Goal: Book appointment/travel/reservation

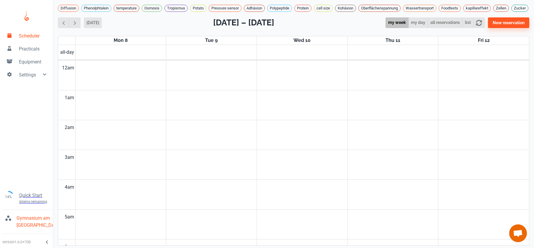
scroll to position [164, 0]
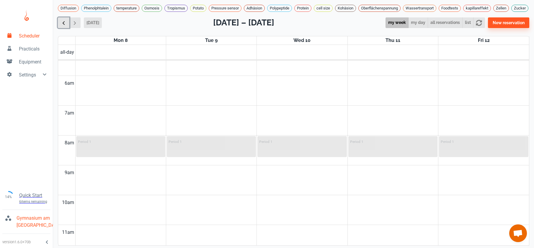
click at [62, 26] on span "button" at bounding box center [64, 23] width 6 height 6
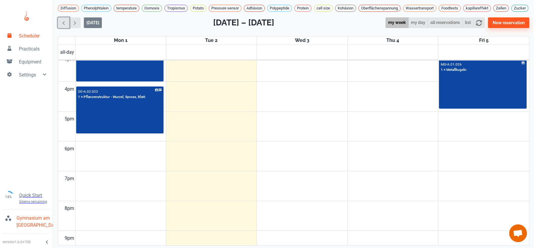
scroll to position [261, 0]
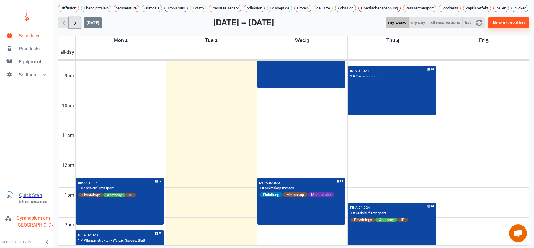
click at [77, 26] on span "button" at bounding box center [75, 23] width 6 height 6
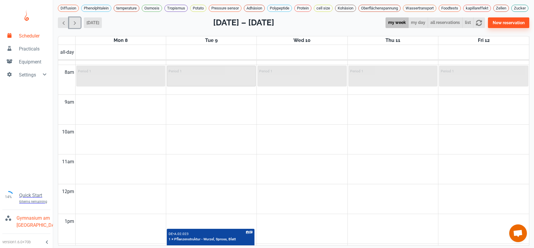
scroll to position [227, 0]
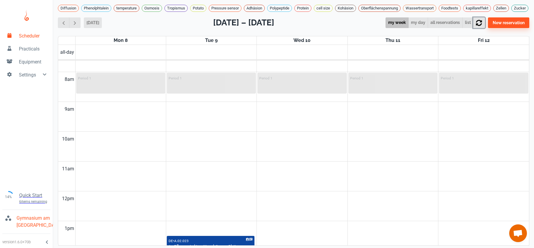
click at [482, 25] on icon "button" at bounding box center [479, 23] width 6 height 6
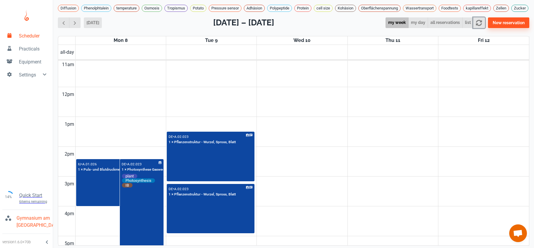
scroll to position [395, 0]
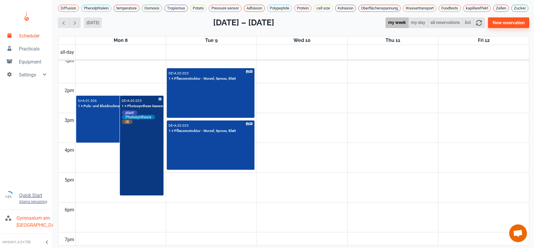
click at [141, 177] on div "DE • A.02.023 1 × Photosynthese Gaswechsel plant Photosynthesis IB" at bounding box center [142, 145] width 43 height 99
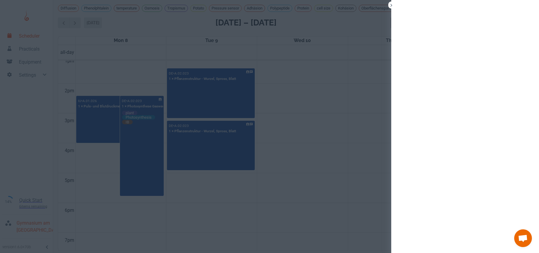
click at [268, 214] on div at bounding box center [269, 126] width 539 height 253
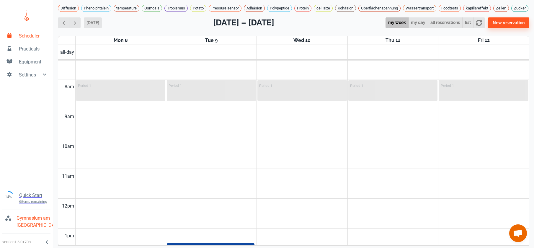
scroll to position [213, 0]
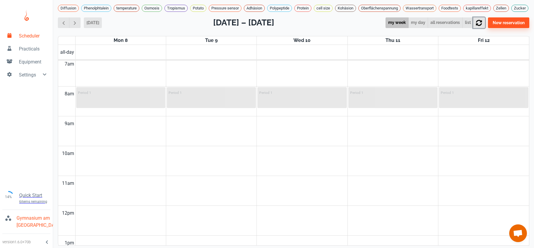
click at [482, 25] on icon "button" at bounding box center [479, 23] width 6 height 6
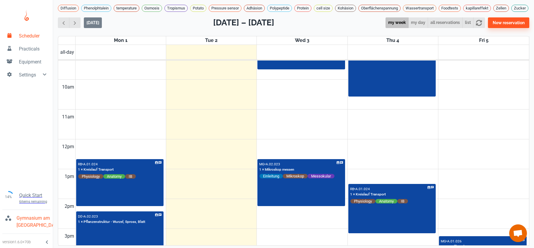
scroll to position [303, 0]
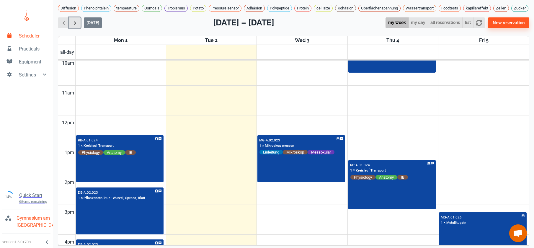
click at [75, 26] on span "button" at bounding box center [75, 23] width 6 height 6
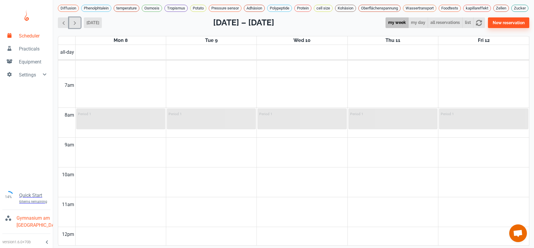
scroll to position [221, 0]
